Goal: Check status: Check status

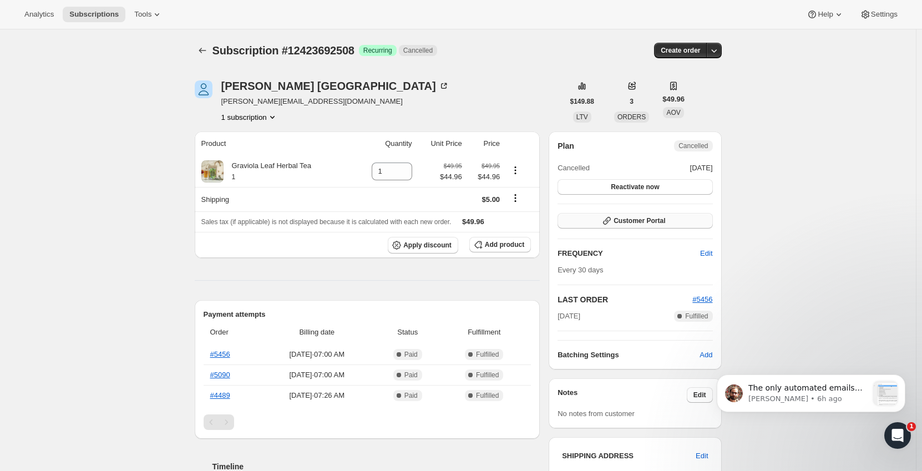
click at [632, 223] on span "Customer Portal" at bounding box center [640, 220] width 52 height 9
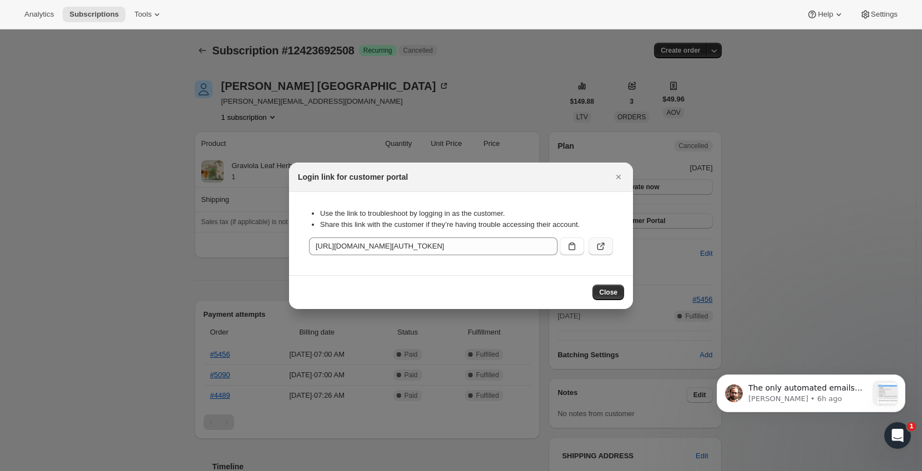
click at [599, 245] on icon ":rbq:" at bounding box center [601, 246] width 11 height 11
click at [608, 293] on span "Close" at bounding box center [608, 292] width 18 height 9
